Goal: Information Seeking & Learning: Learn about a topic

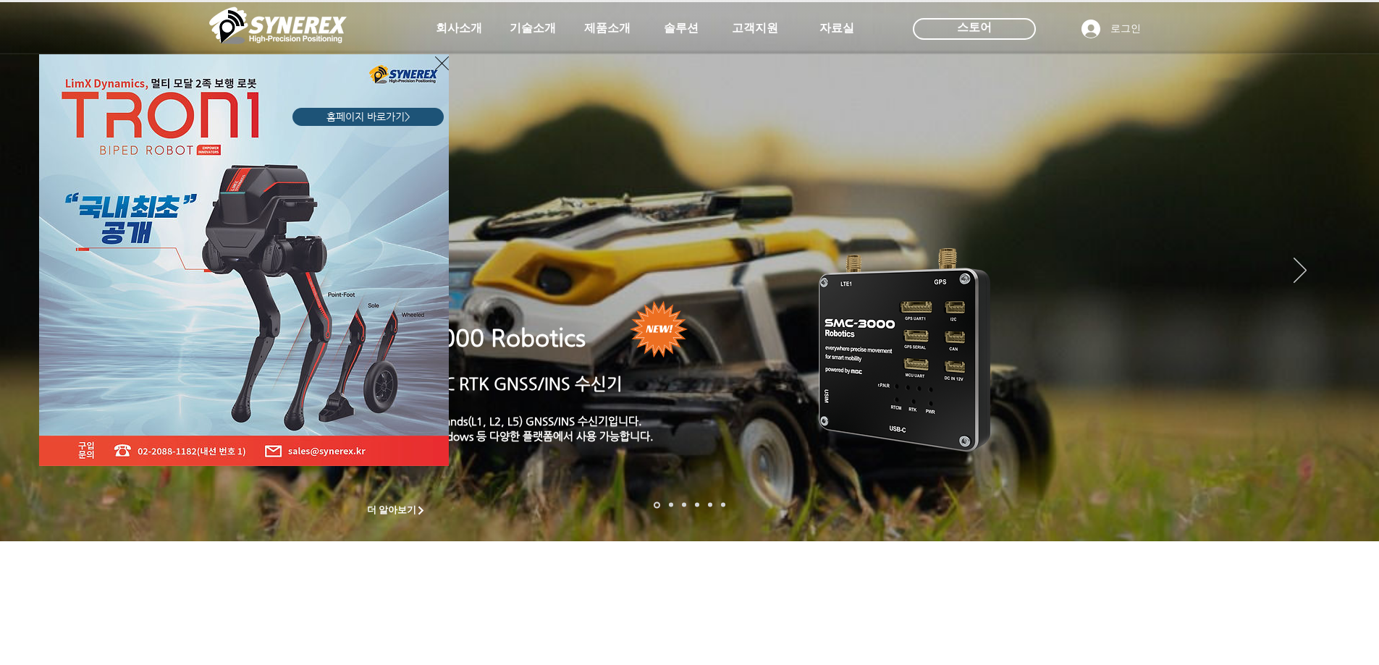
drag, startPoint x: 443, startPoint y: 62, endPoint x: 449, endPoint y: 56, distance: 8.7
click at [443, 62] on icon "사이트로 돌아가기" at bounding box center [442, 63] width 14 height 14
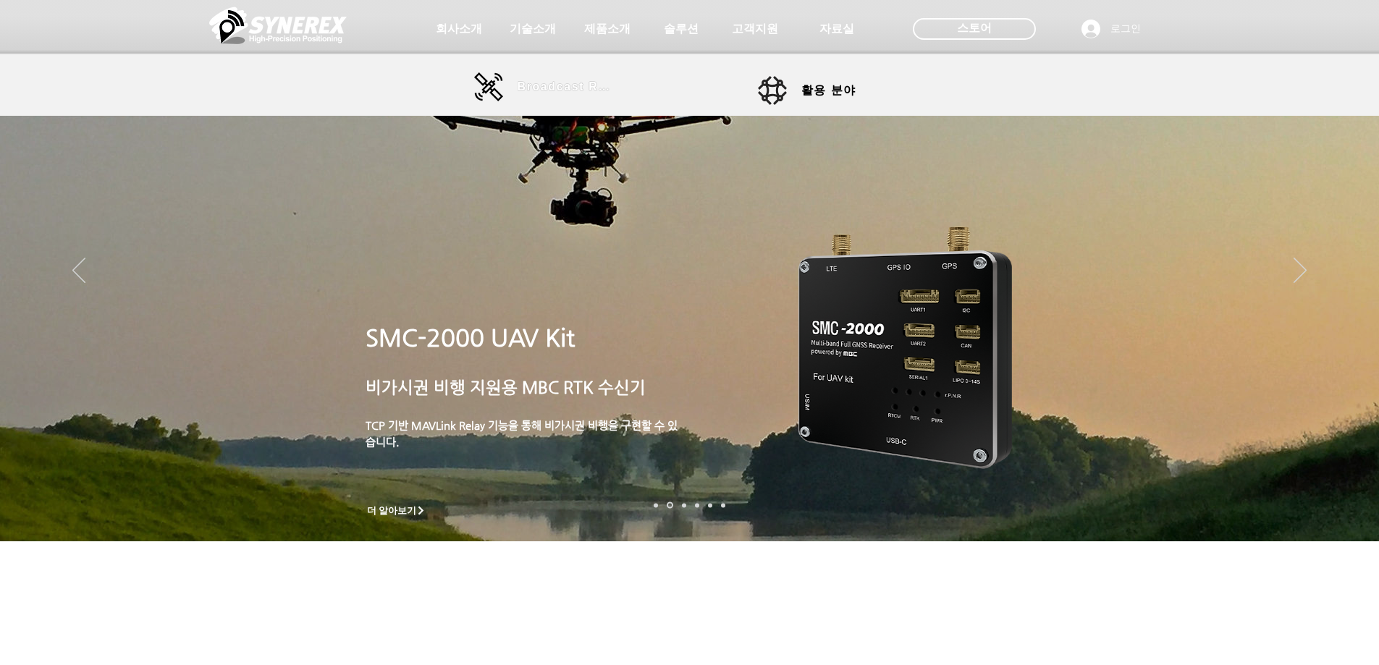
click at [557, 81] on span "Broadcast RTK" at bounding box center [566, 86] width 98 height 13
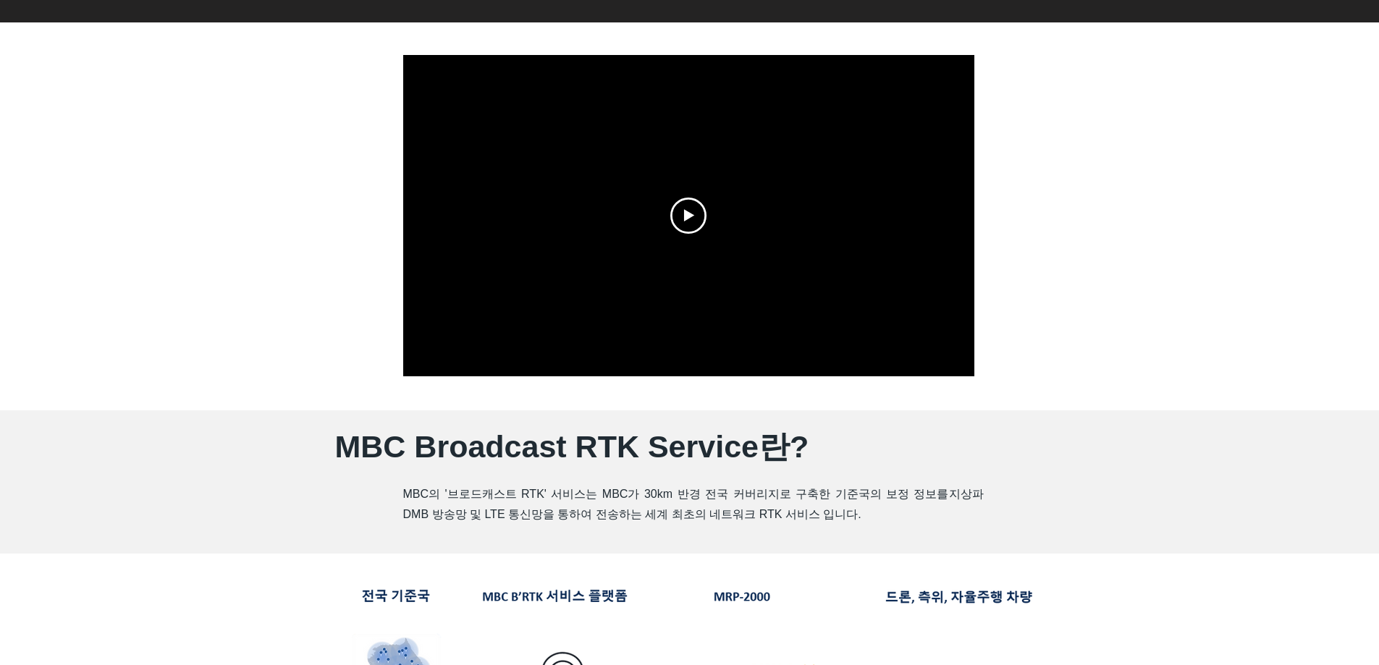
scroll to position [338, 0]
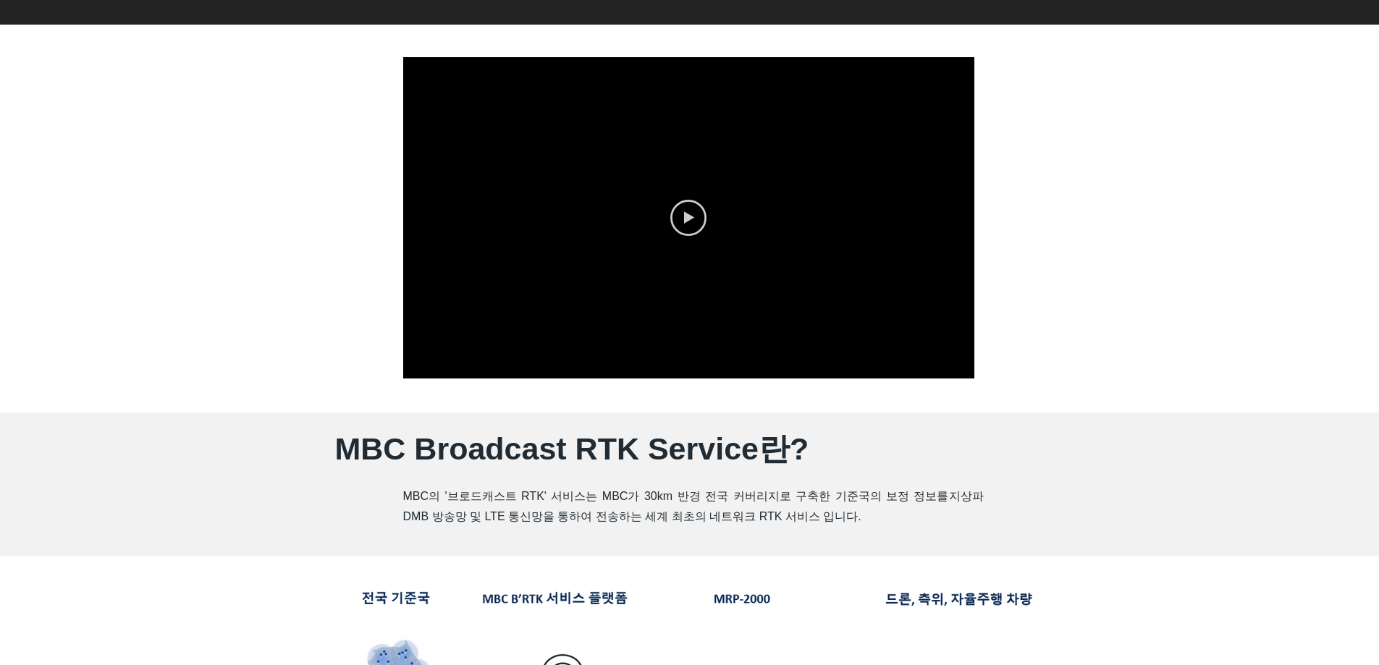
click at [685, 212] on icon "Play video" at bounding box center [689, 217] width 10 height 12
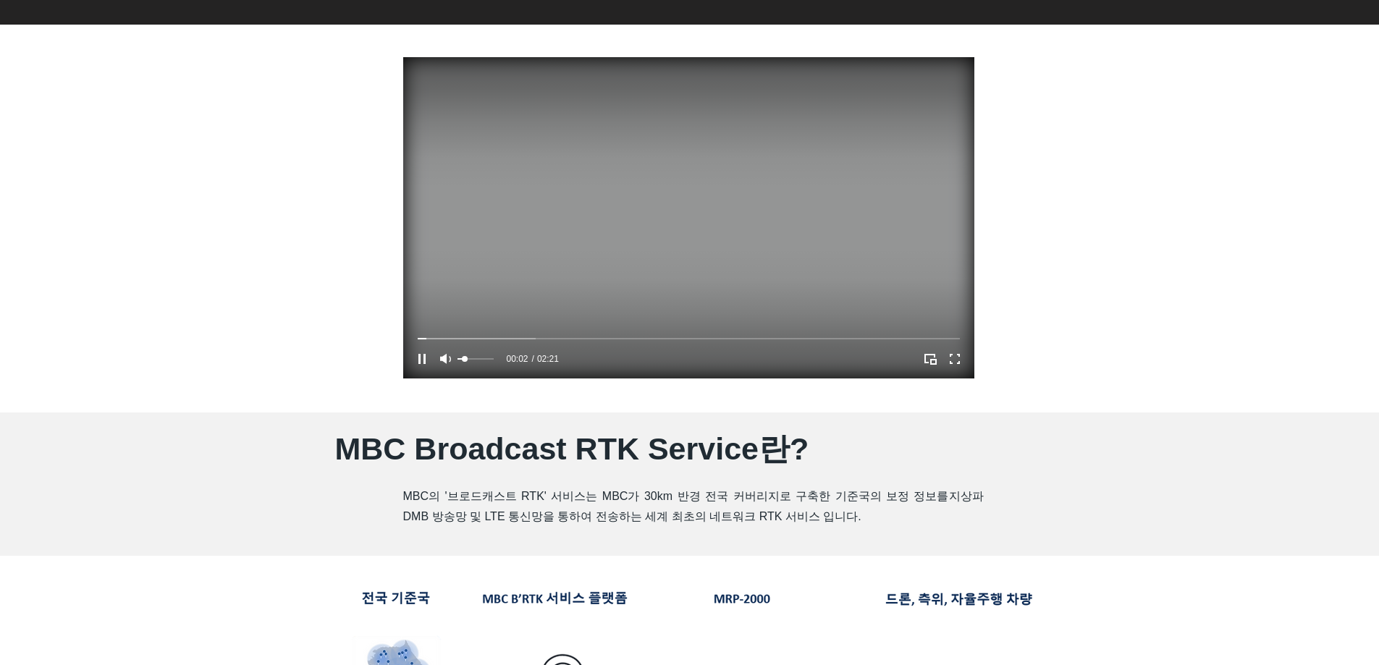
drag, startPoint x: 483, startPoint y: 361, endPoint x: 465, endPoint y: 358, distance: 19.0
click at [465, 358] on div "Volume control" at bounding box center [475, 359] width 36 height 18
click at [498, 336] on div "Your Video Title Video Player" at bounding box center [689, 338] width 542 height 4
click at [679, 340] on div "Your Video Title Video Player" at bounding box center [689, 338] width 542 height 4
click at [712, 336] on div "Your Video Title Video Player" at bounding box center [689, 338] width 542 height 4
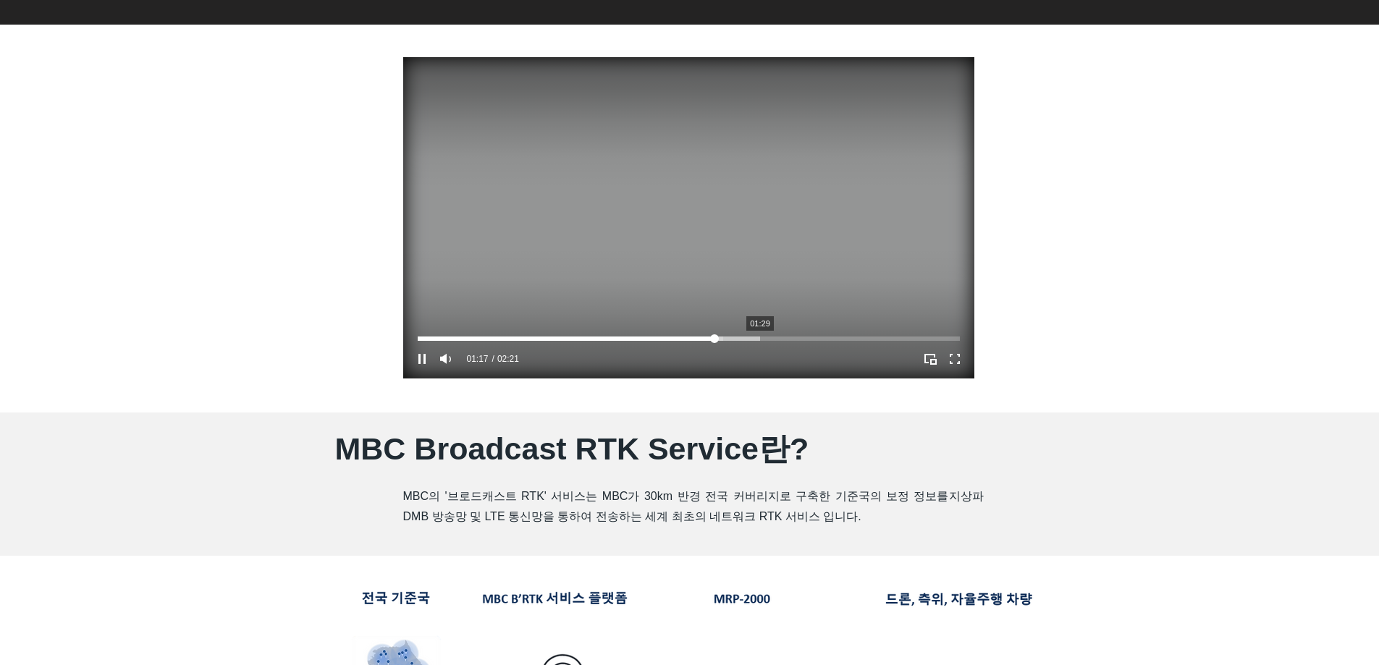
click at [760, 336] on div "Your Video Title Video Player" at bounding box center [689, 338] width 542 height 4
click at [809, 336] on div "Your Video Title Video Player" at bounding box center [689, 338] width 542 height 4
click at [855, 336] on div "Your Video Title Video Player" at bounding box center [689, 338] width 542 height 4
click at [897, 339] on div "Your Video Title Video Player" at bounding box center [689, 338] width 542 height 4
click at [925, 339] on div "Your Video Title Video Player" at bounding box center [689, 338] width 542 height 4
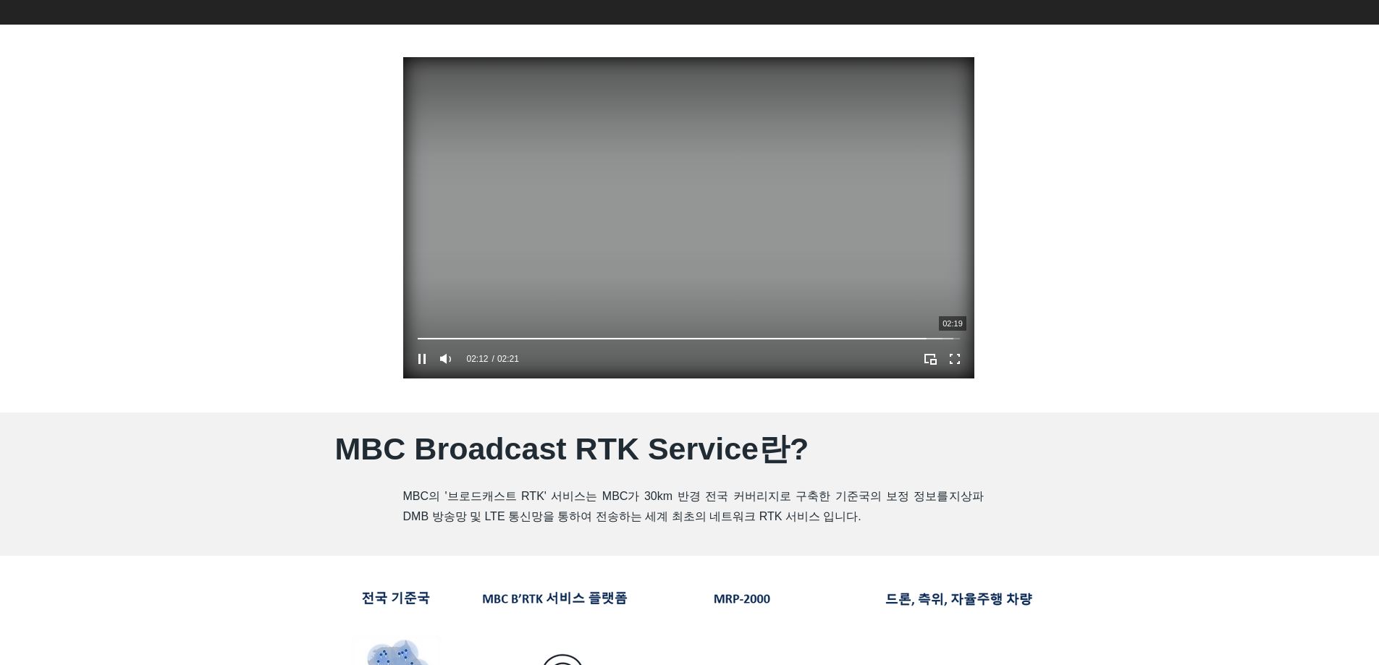
drag, startPoint x: 952, startPoint y: 336, endPoint x: 988, endPoint y: 339, distance: 36.2
click at [952, 336] on div "Your Video Title Video Player" at bounding box center [689, 338] width 542 height 4
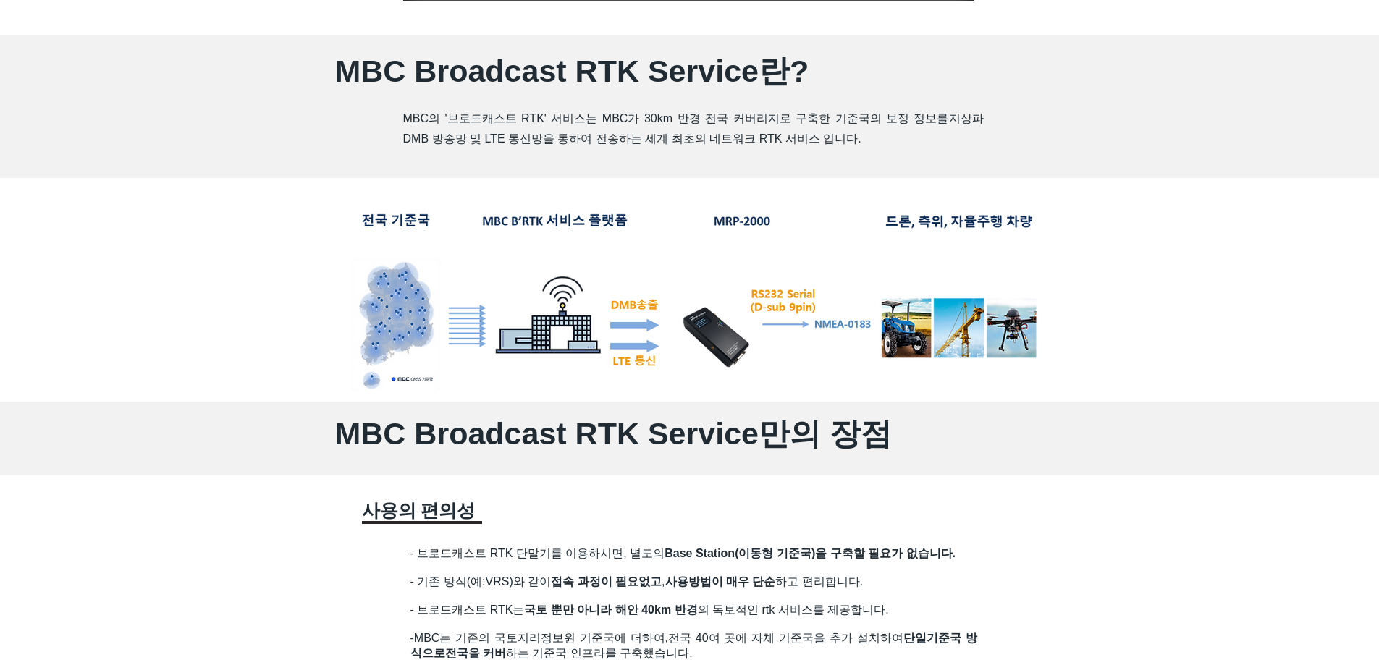
scroll to position [1013, 0]
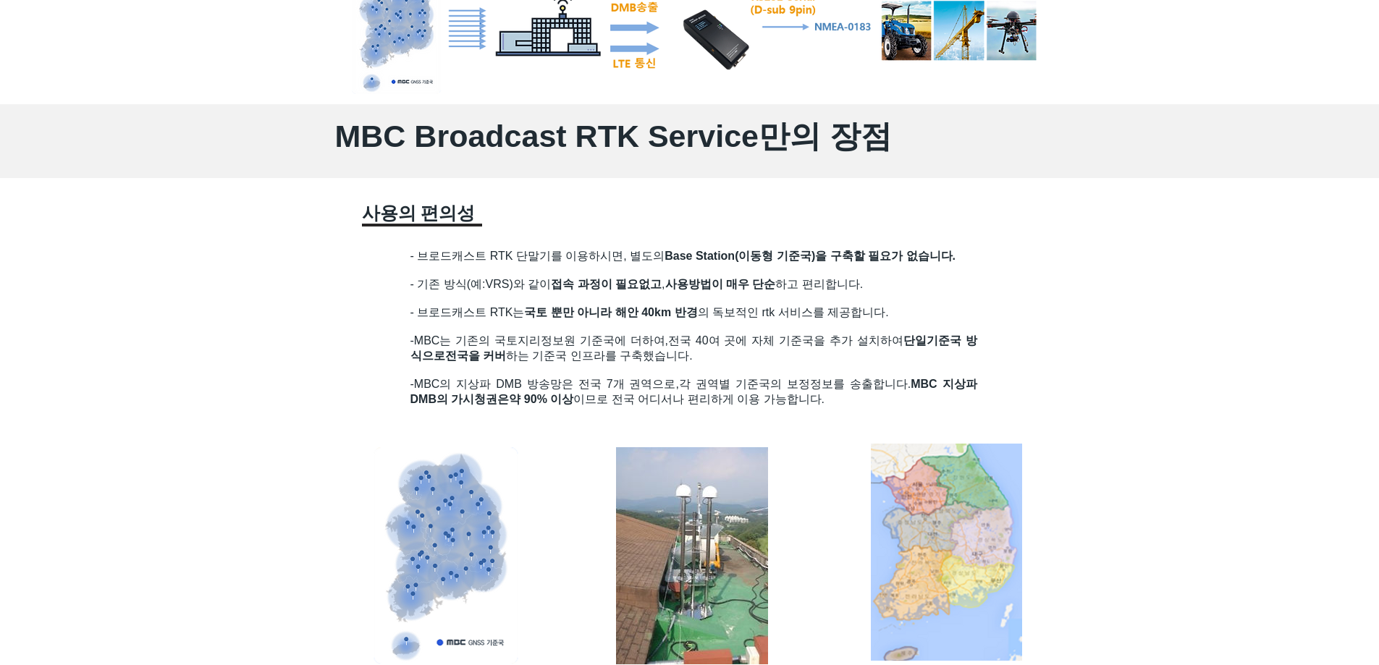
drag, startPoint x: 408, startPoint y: 246, endPoint x: 986, endPoint y: 335, distance: 585.0
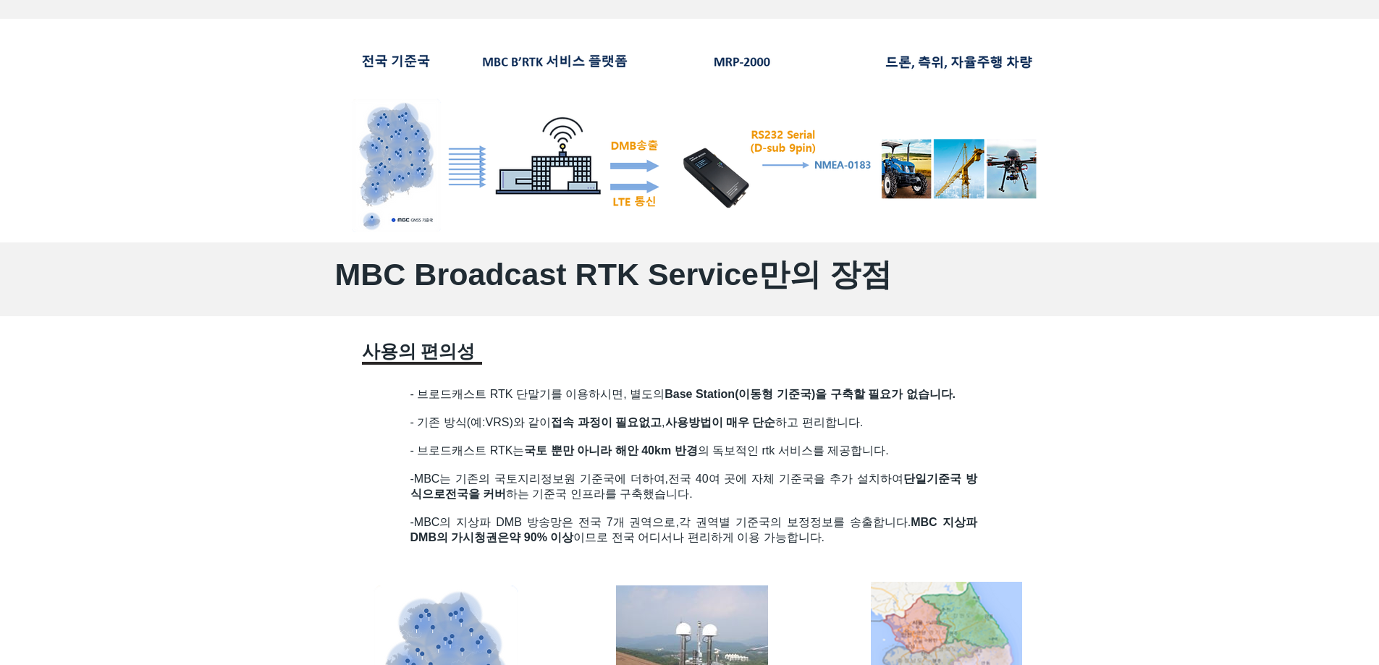
scroll to position [0, 0]
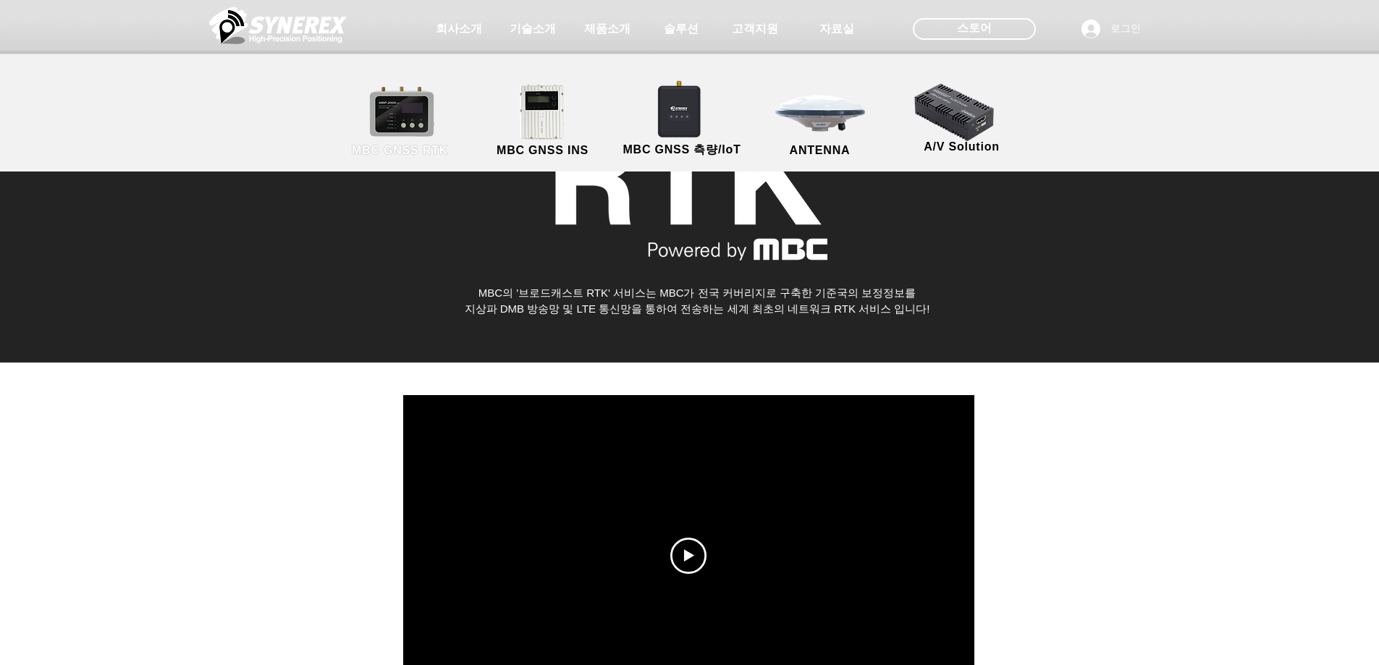
click at [416, 150] on span "MBC GNSS RTK" at bounding box center [400, 150] width 96 height 13
